Goal: Information Seeking & Learning: Compare options

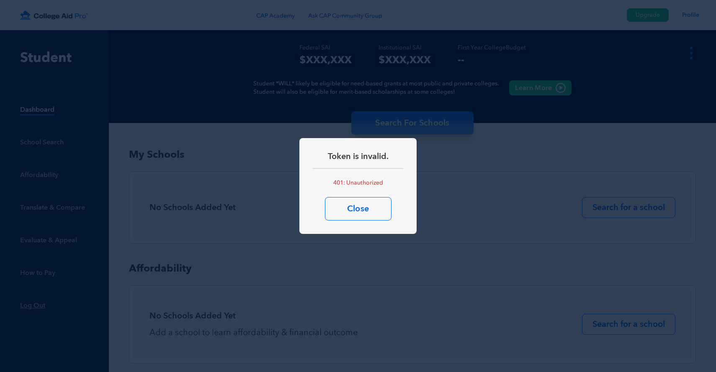
click at [337, 222] on div "Token is invalid. 401: Unauthorized Close" at bounding box center [357, 186] width 117 height 96
click at [340, 212] on button "Close" at bounding box center [358, 208] width 67 height 23
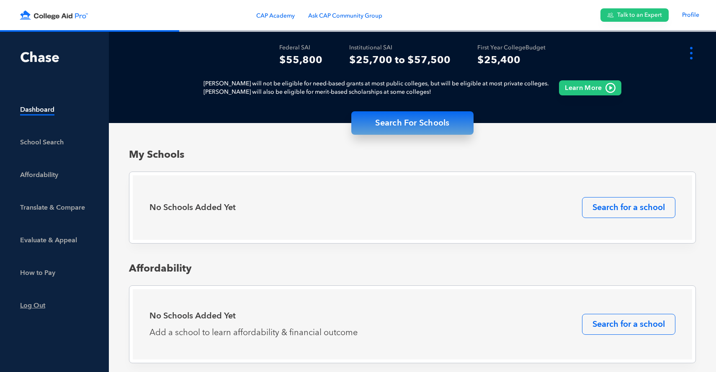
click at [39, 204] on div "Translate & Compare" at bounding box center [55, 210] width 70 height 13
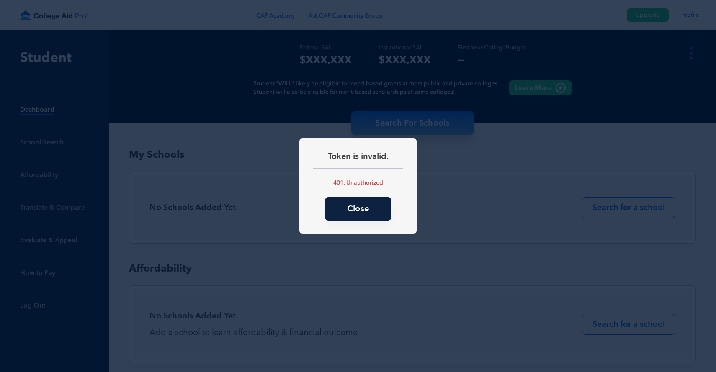
click at [368, 202] on button "Close" at bounding box center [358, 208] width 67 height 23
click at [343, 213] on button "Close" at bounding box center [358, 208] width 67 height 23
